Goal: Task Accomplishment & Management: Manage account settings

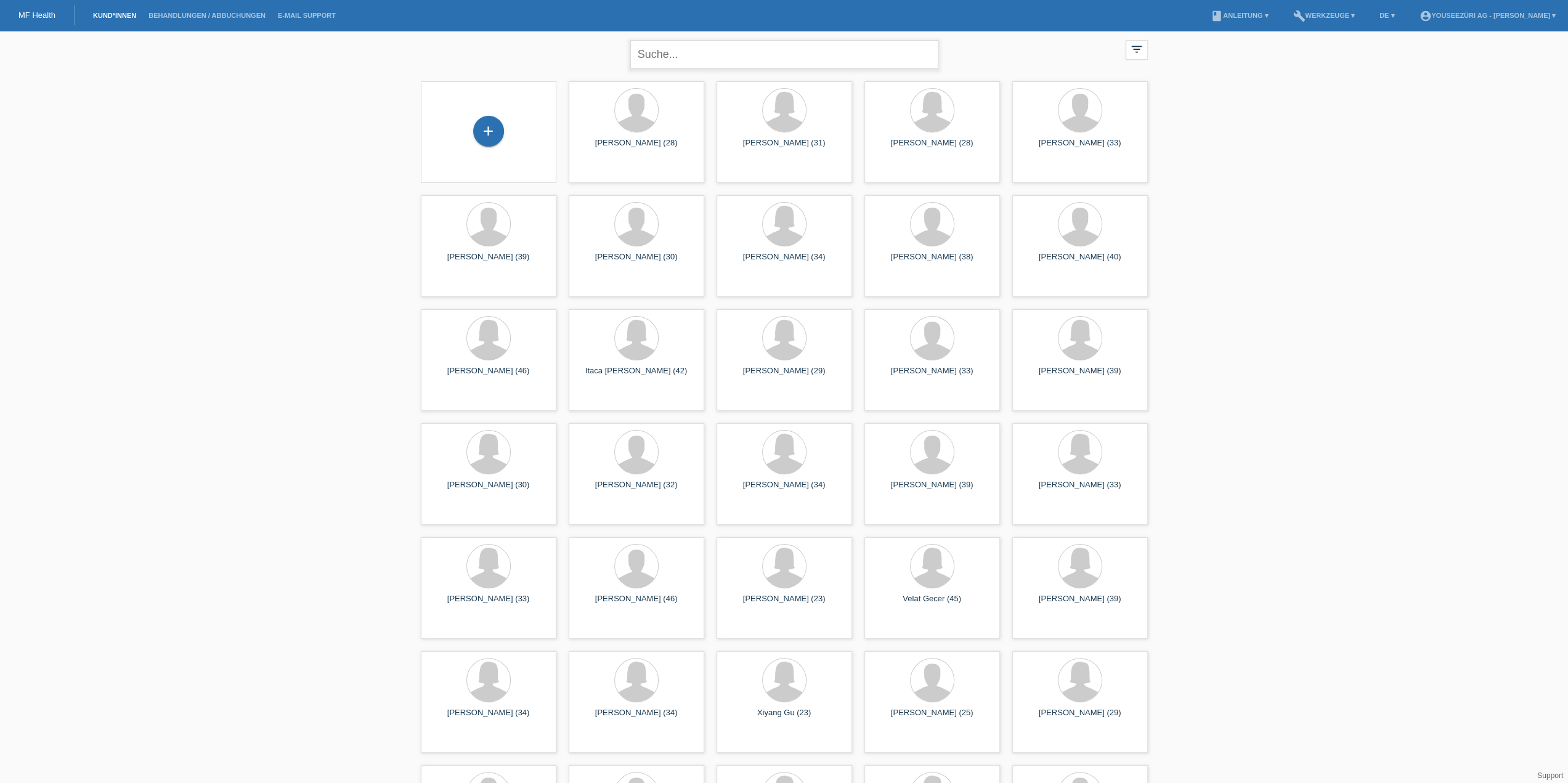
click at [645, 54] on input "text" at bounding box center [784, 54] width 308 height 29
type input "jemini"
click at [657, 57] on input "text" at bounding box center [784, 54] width 308 height 29
type input "jem"
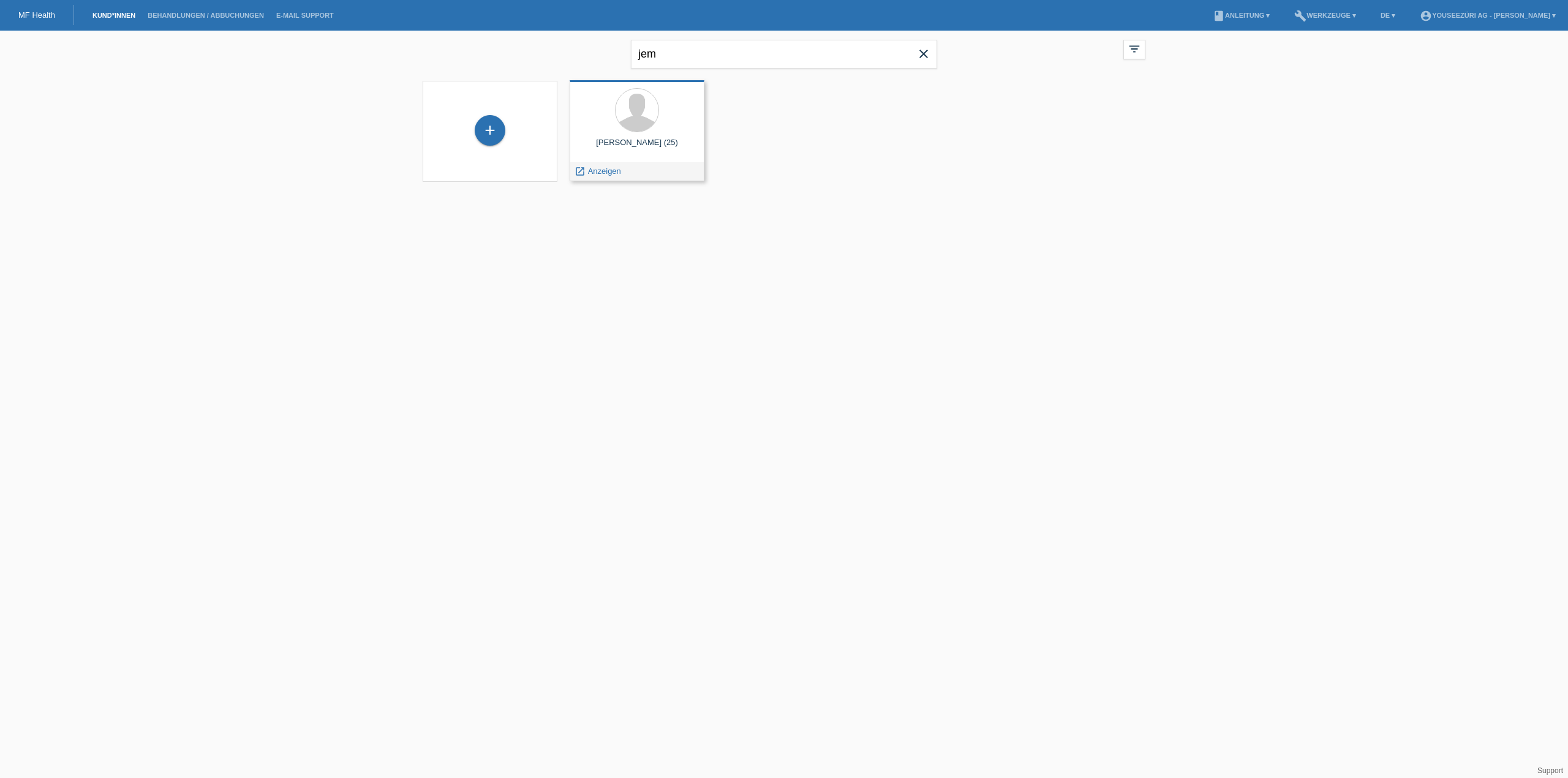
click at [642, 140] on div "Andi Jemini (25)" at bounding box center [637, 147] width 115 height 19
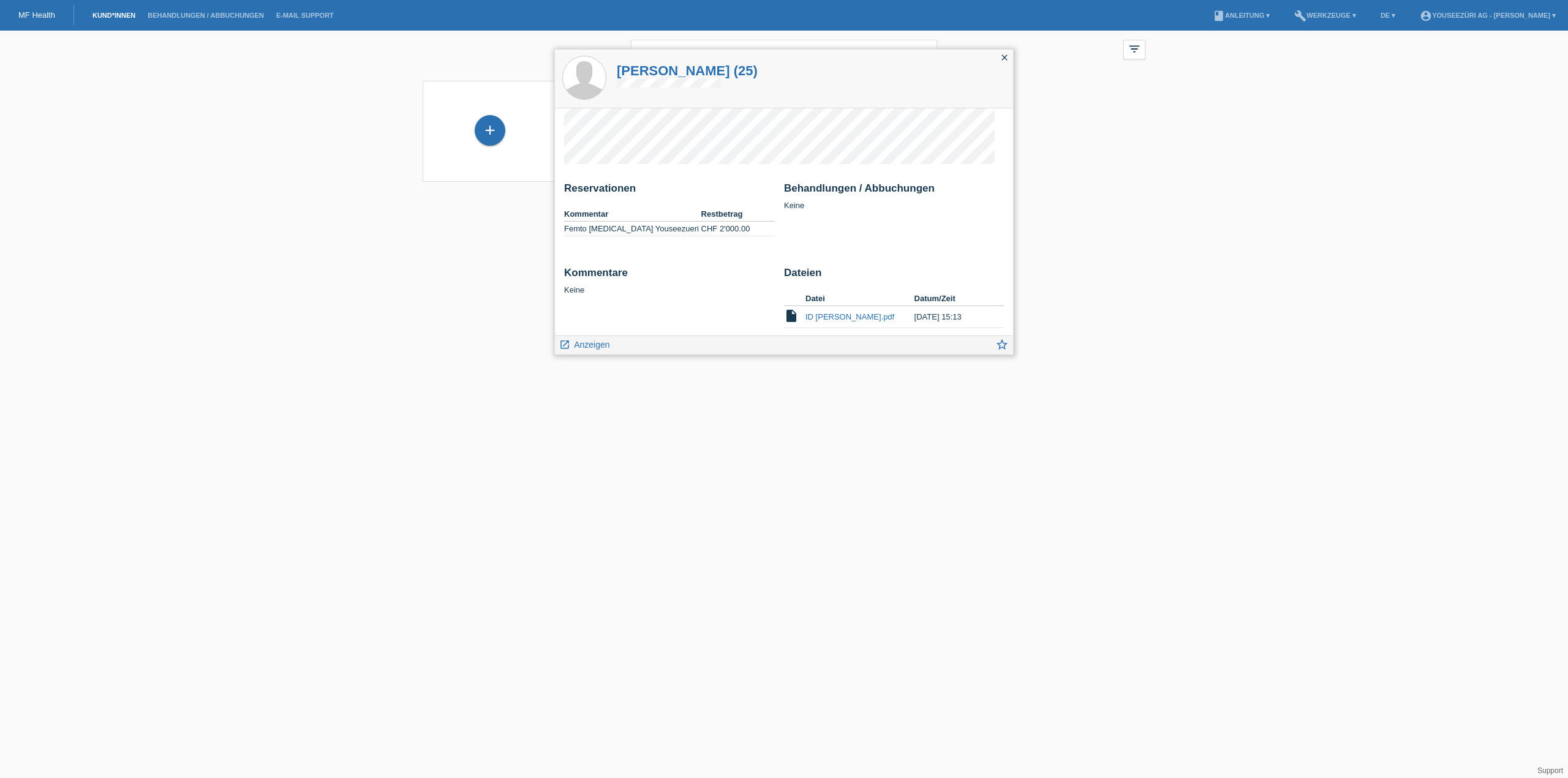
scroll to position [31, 0]
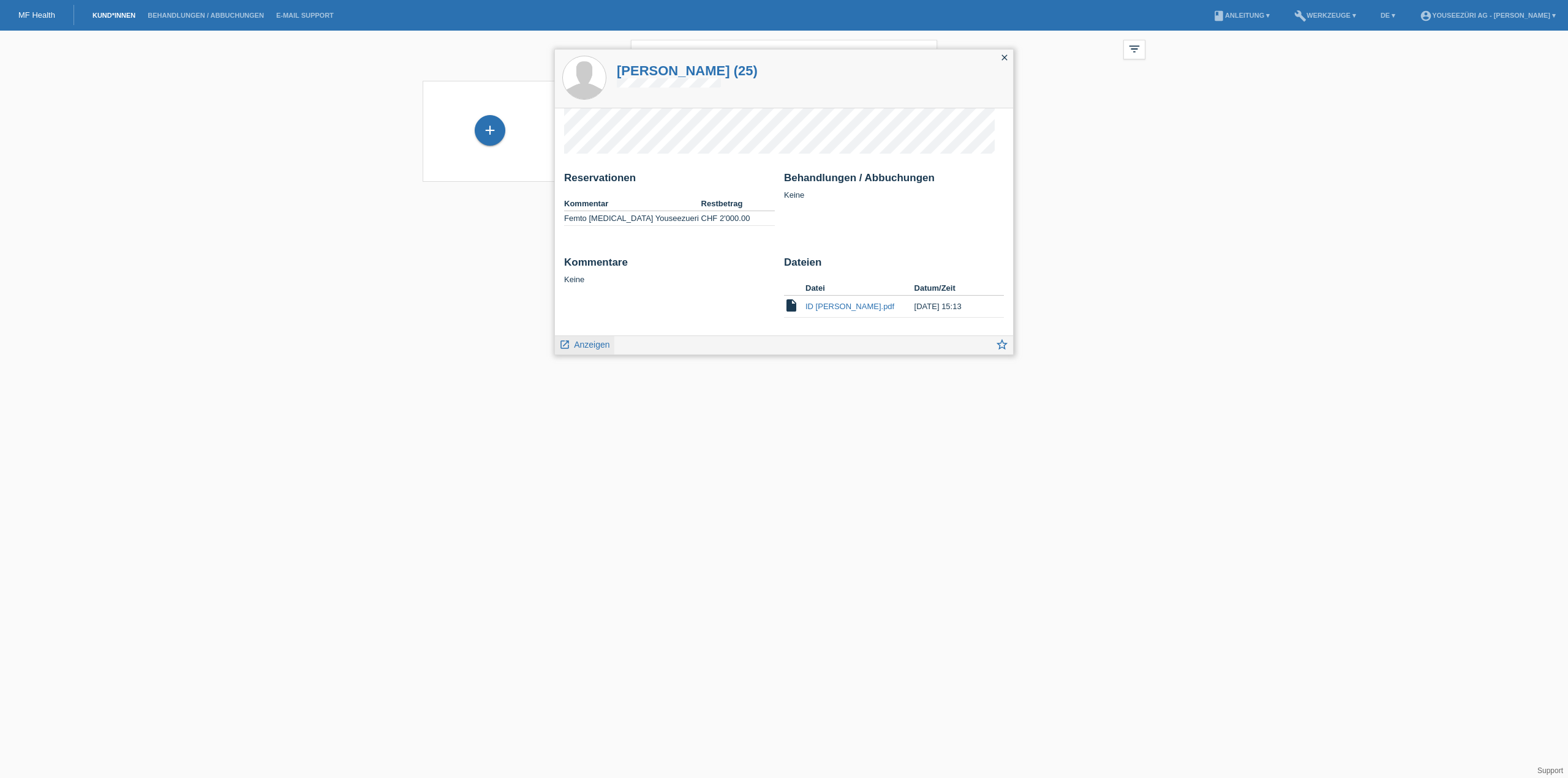
click at [585, 346] on span "Anzeigen" at bounding box center [592, 344] width 36 height 10
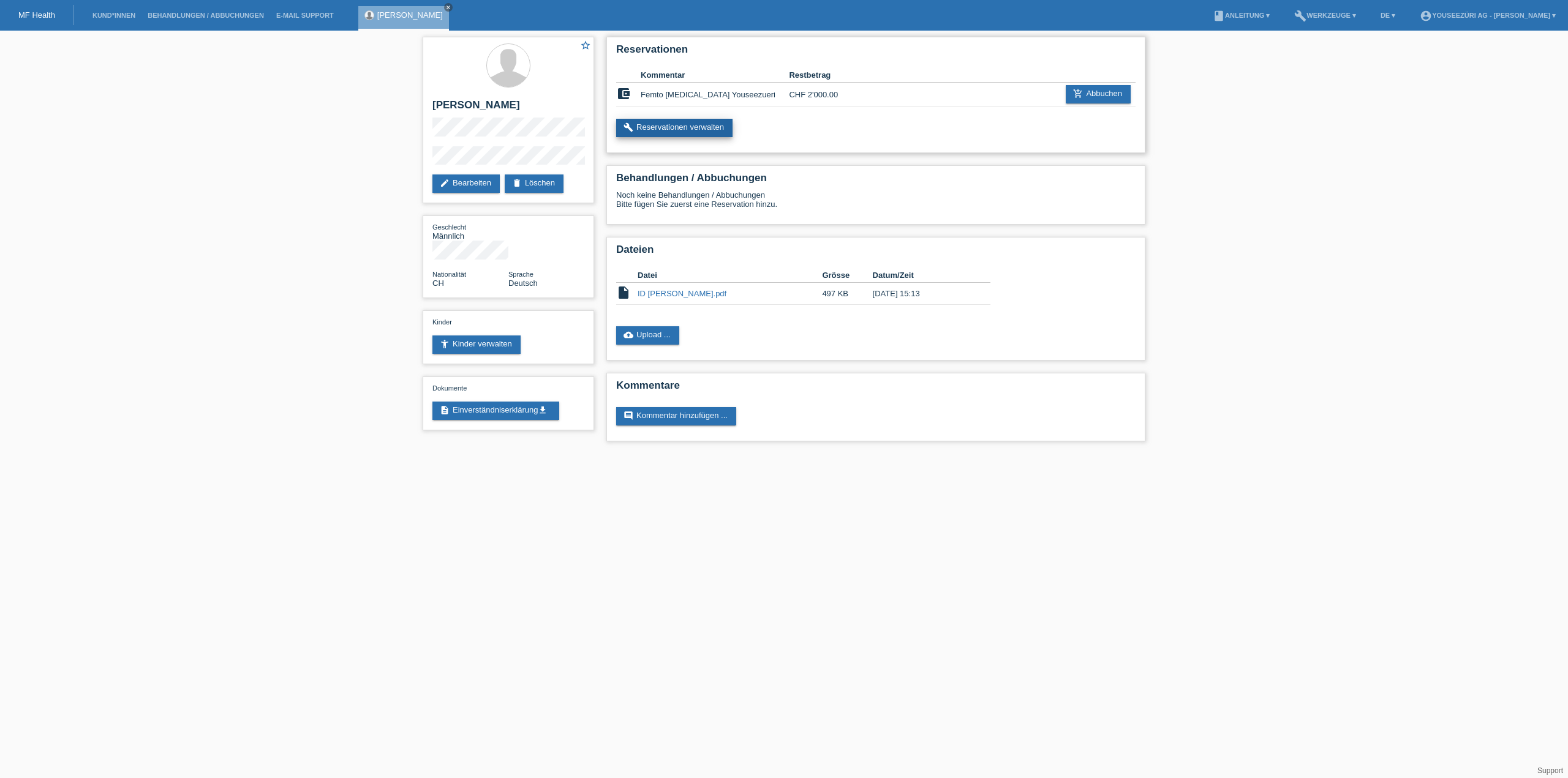
click at [697, 130] on link "build Reservationen verwalten" at bounding box center [674, 128] width 116 height 19
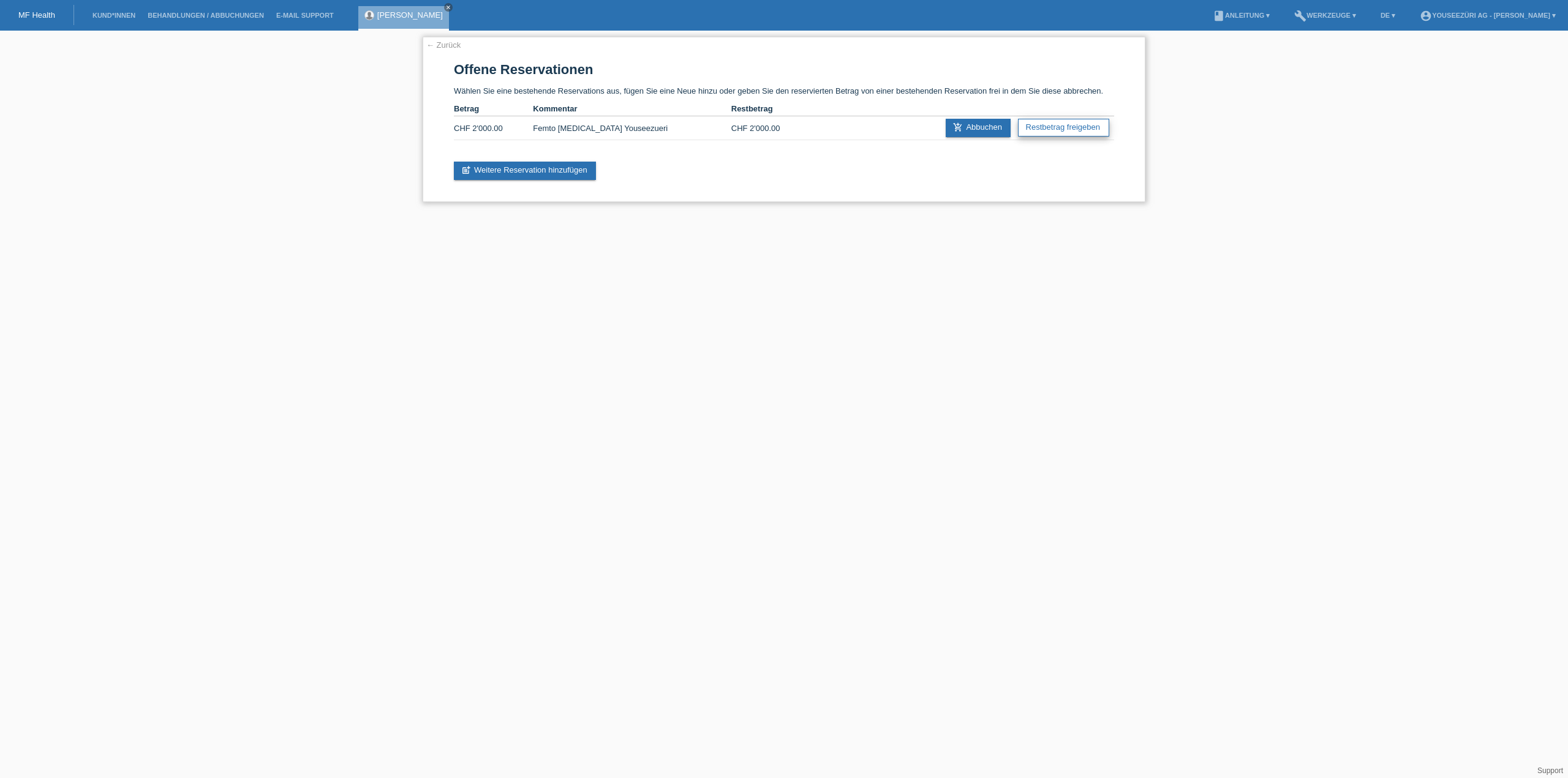
click at [1082, 129] on link "Restbetrag freigeben" at bounding box center [1064, 128] width 92 height 18
